Goal: Task Accomplishment & Management: Use online tool/utility

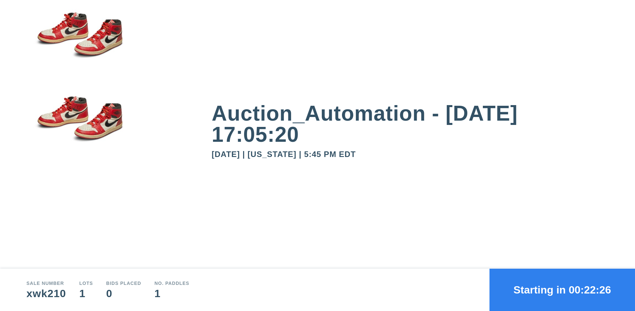
click at [562, 290] on button "Starting in 00:22:26" at bounding box center [562, 290] width 146 height 42
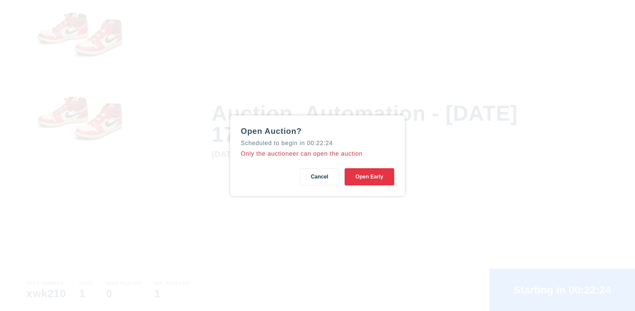
click at [369, 177] on button "Open Early" at bounding box center [370, 176] width 50 height 17
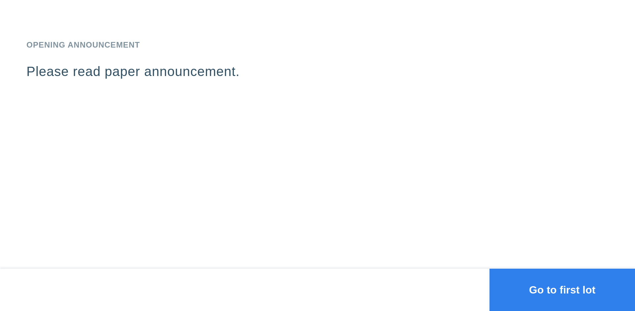
click at [562, 290] on button "Go to first lot" at bounding box center [562, 290] width 146 height 42
